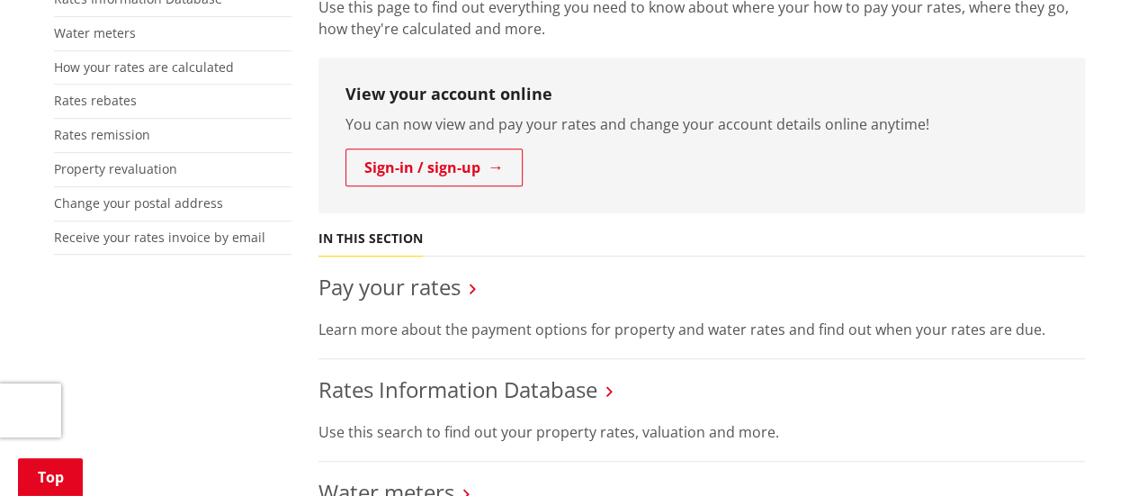
scroll to position [540, 0]
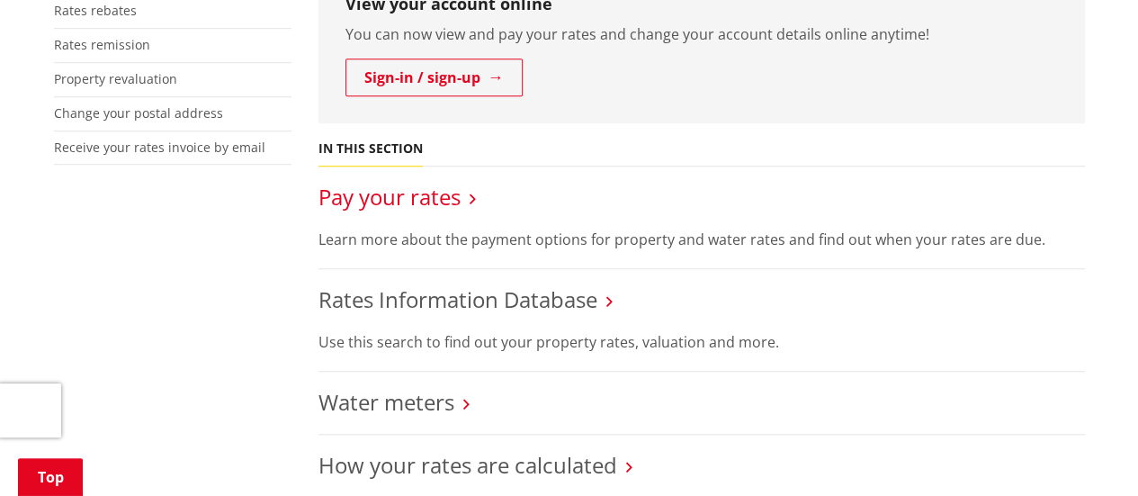
click at [411, 193] on link "Pay your rates" at bounding box center [390, 197] width 142 height 30
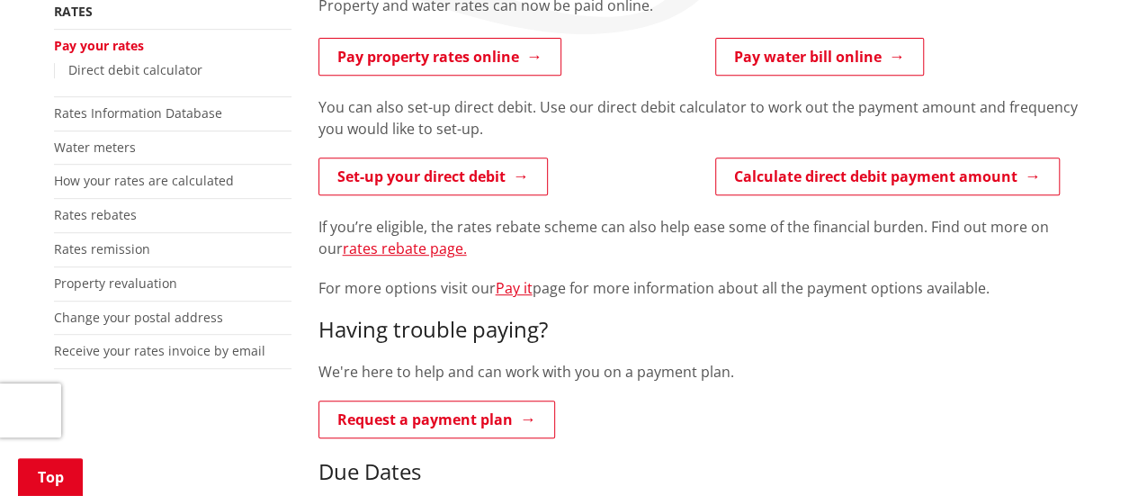
scroll to position [270, 0]
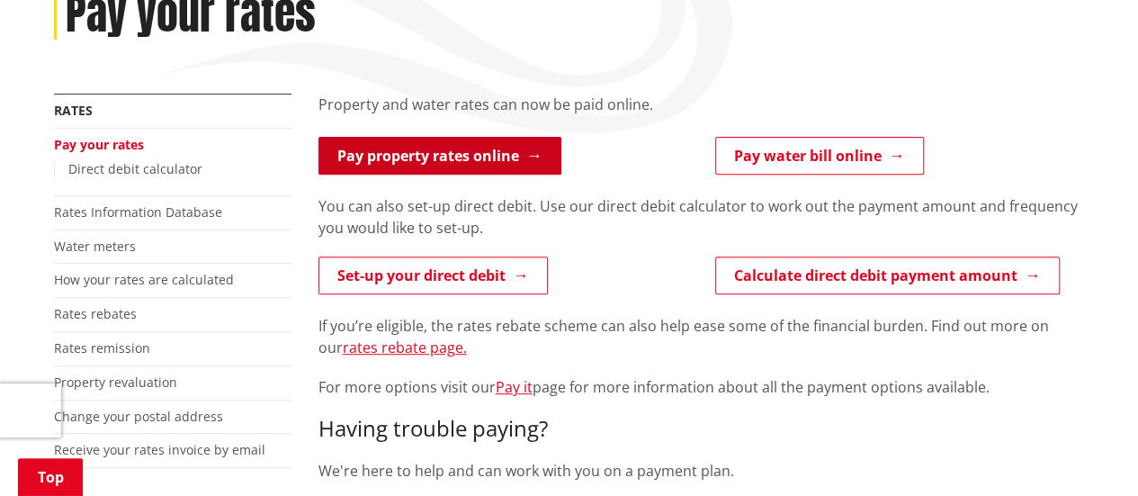
click at [424, 168] on link "Pay property rates online" at bounding box center [440, 156] width 243 height 38
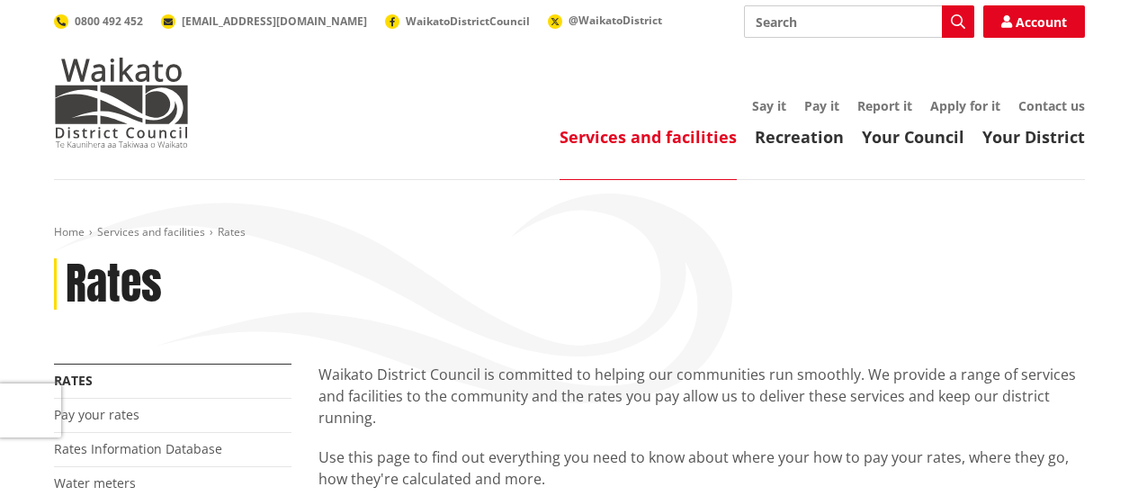
scroll to position [360, 0]
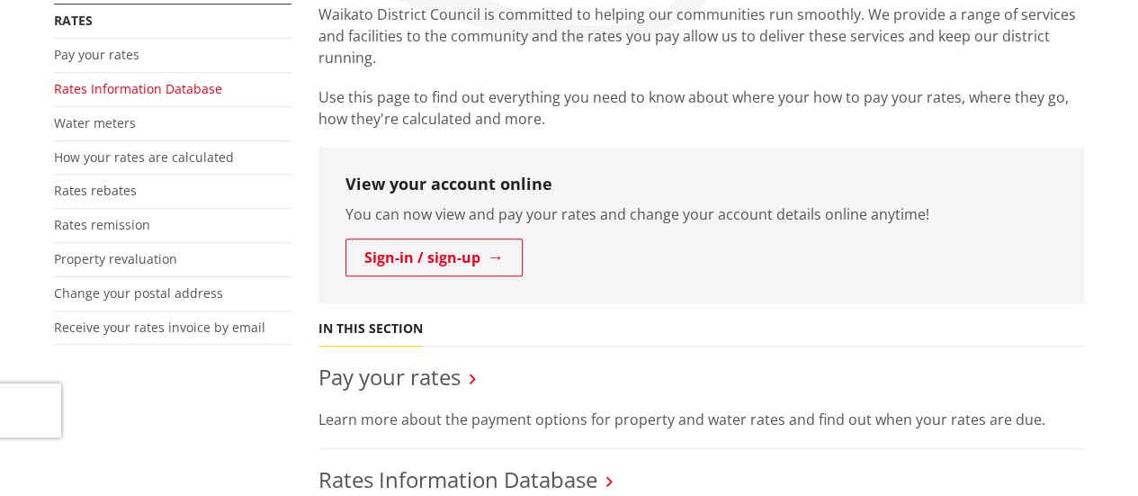
click at [176, 89] on link "Rates Information Database" at bounding box center [138, 88] width 168 height 17
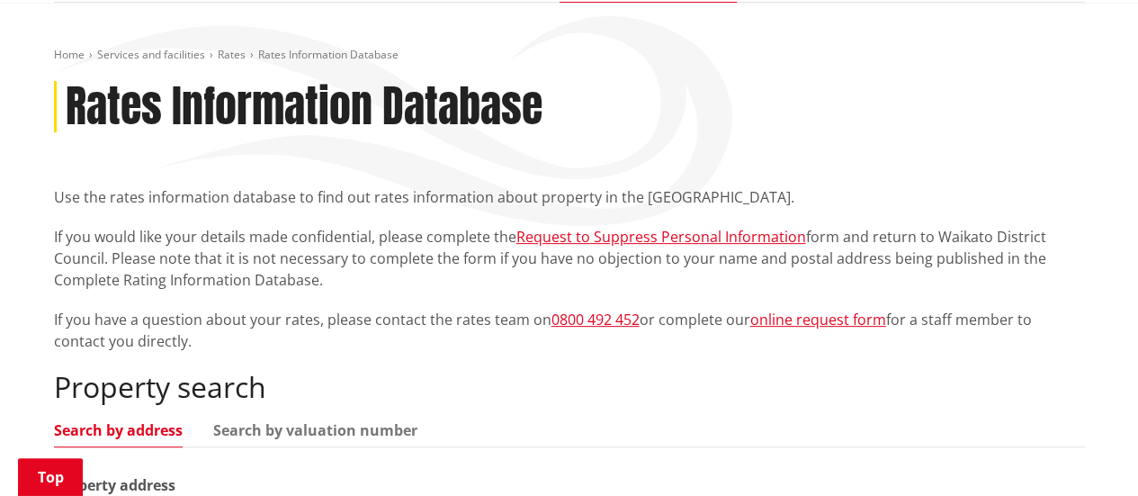
scroll to position [360, 0]
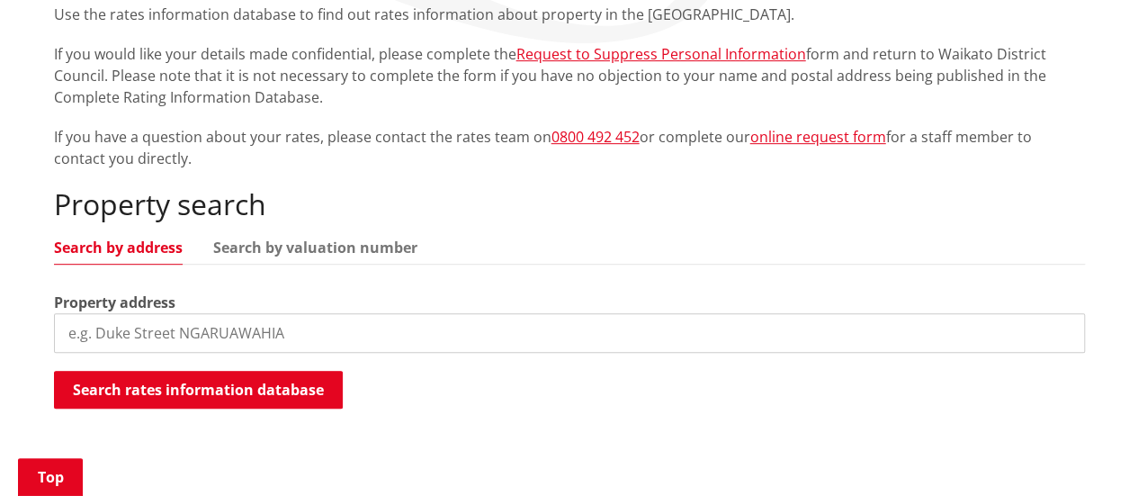
click at [188, 327] on input "search" at bounding box center [569, 333] width 1031 height 40
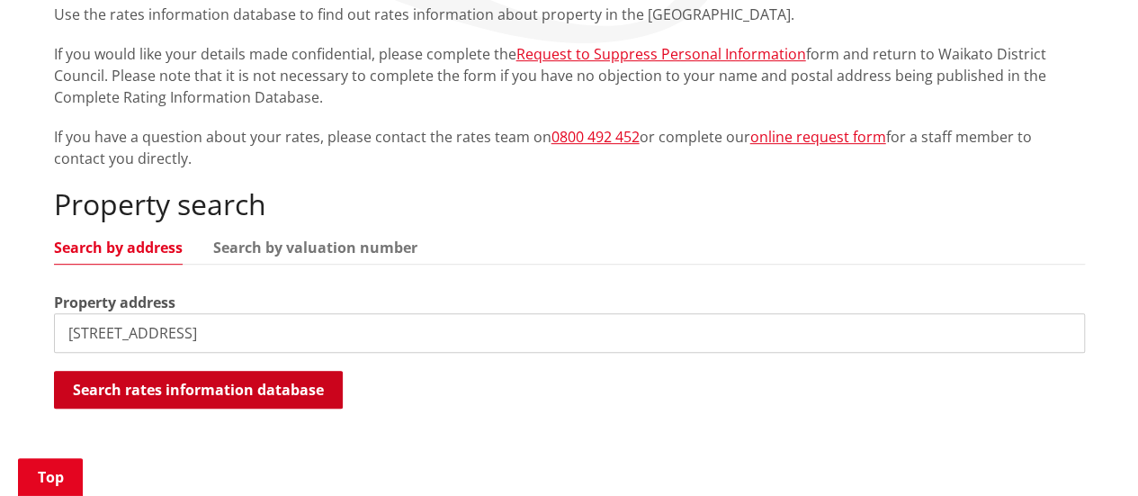
type input "18 piedmonte avenue"
click at [225, 400] on button "Search rates information database" at bounding box center [198, 390] width 289 height 38
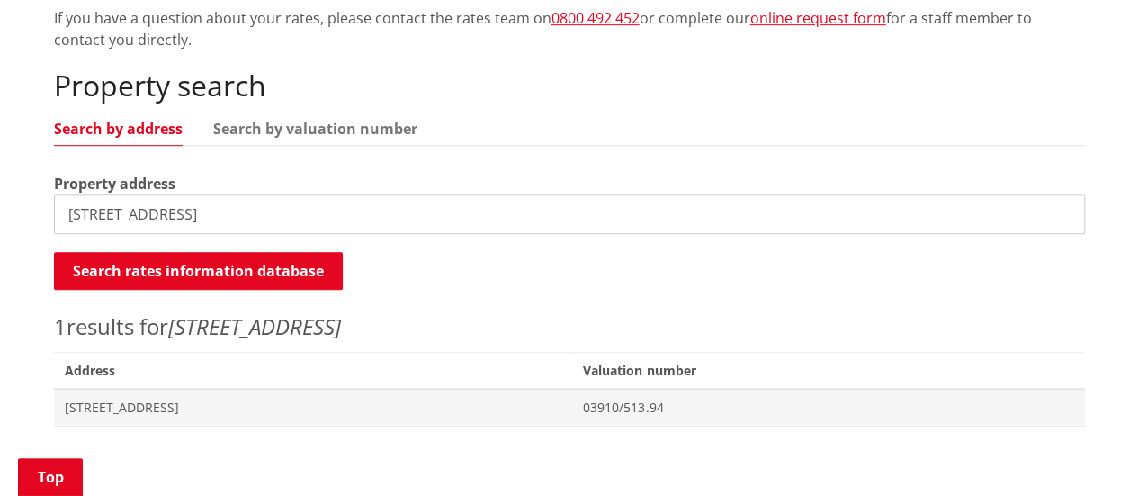
scroll to position [720, 0]
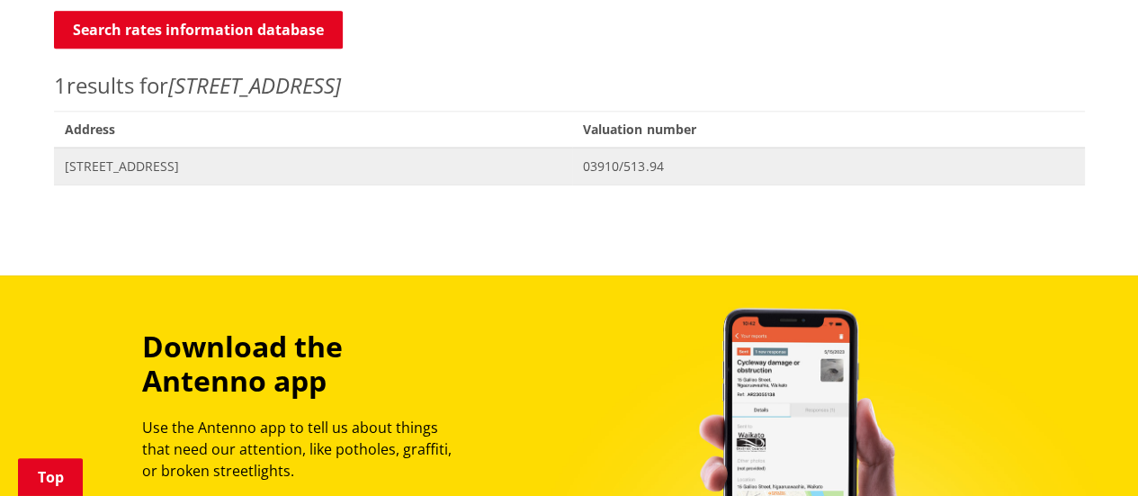
click at [197, 159] on span "18 Piedmonte Avenue POKENO" at bounding box center [314, 166] width 498 height 18
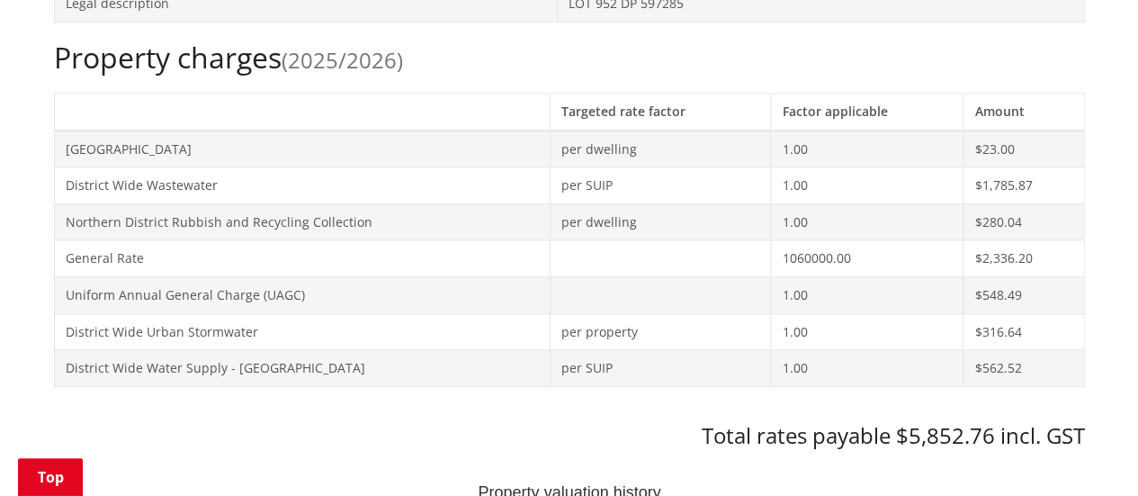
scroll to position [720, 0]
